Goal: Information Seeking & Learning: Find specific fact

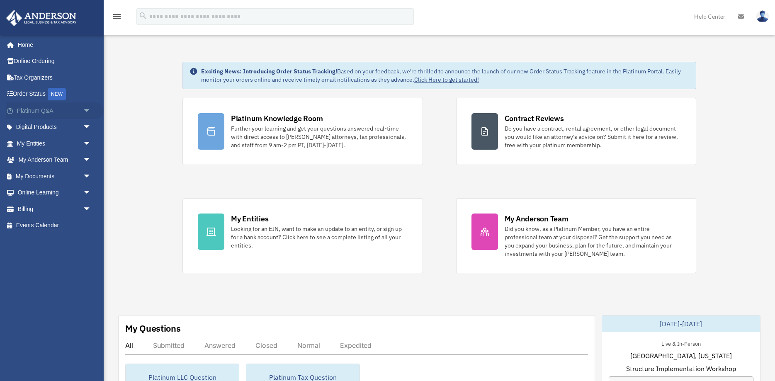
click at [44, 110] on link "Platinum Q&A arrow_drop_down" at bounding box center [55, 110] width 98 height 17
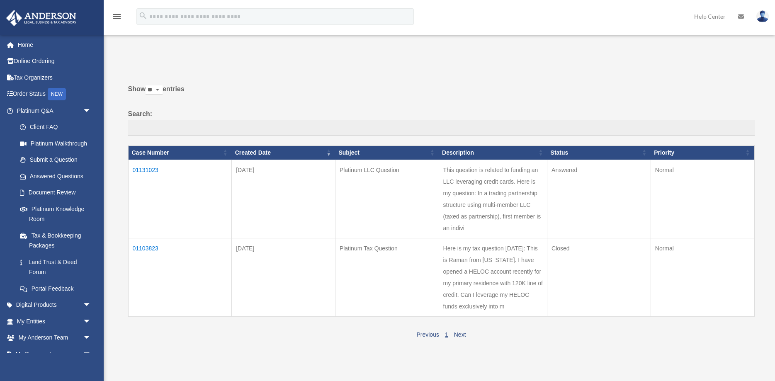
click at [151, 171] on td "01131023" at bounding box center [180, 199] width 104 height 78
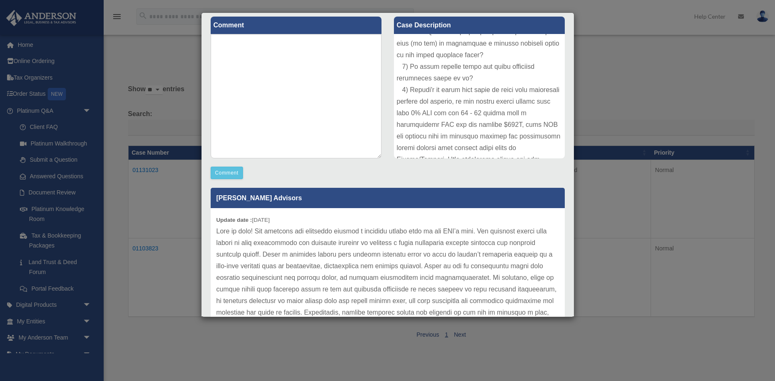
scroll to position [155, 0]
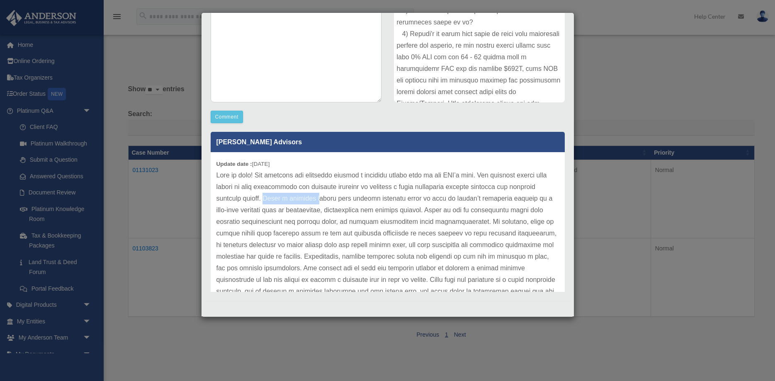
drag, startPoint x: 268, startPoint y: 199, endPoint x: 322, endPoint y: 199, distance: 54.3
click at [322, 199] on p at bounding box center [388, 263] width 343 height 186
click at [360, 198] on p at bounding box center [388, 263] width 343 height 186
click at [376, 200] on p at bounding box center [388, 263] width 343 height 186
click at [401, 200] on p at bounding box center [388, 263] width 343 height 186
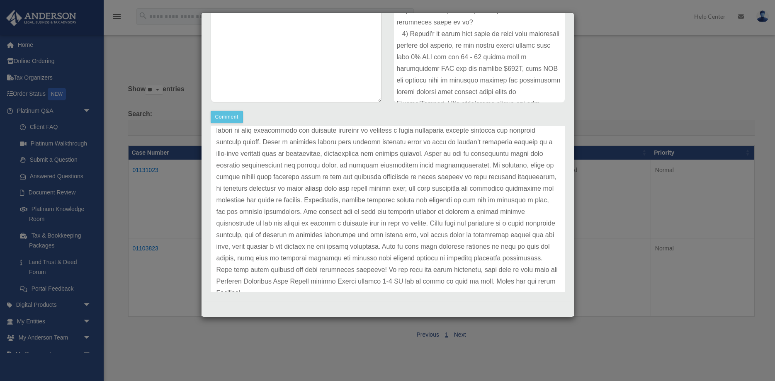
scroll to position [69, 0]
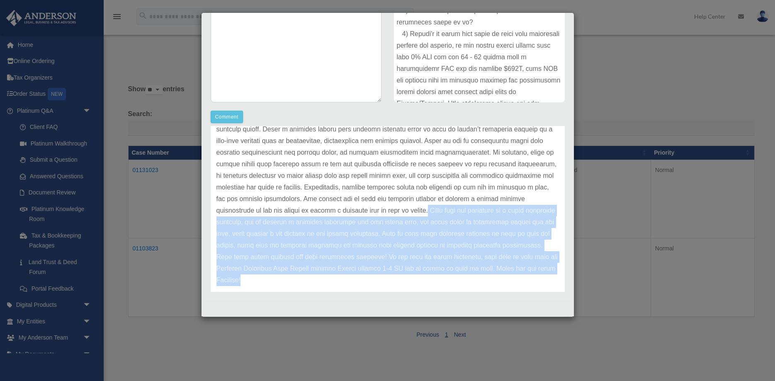
drag, startPoint x: 276, startPoint y: 209, endPoint x: 436, endPoint y: 272, distance: 172.5
click at [436, 272] on p at bounding box center [388, 193] width 343 height 186
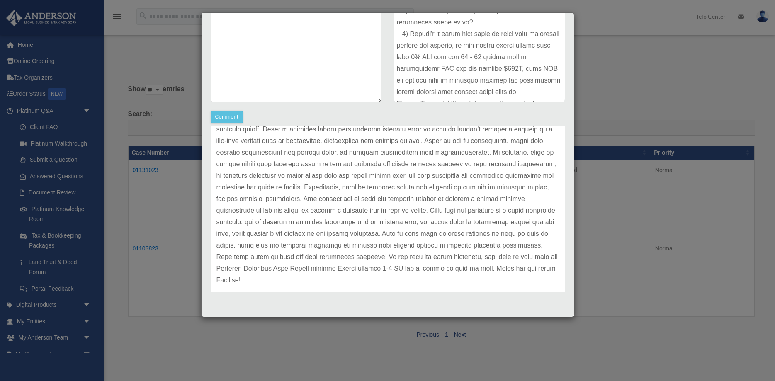
click at [423, 275] on div "Update date : [DATE]" at bounding box center [388, 193] width 354 height 221
